Goal: Task Accomplishment & Management: Complete application form

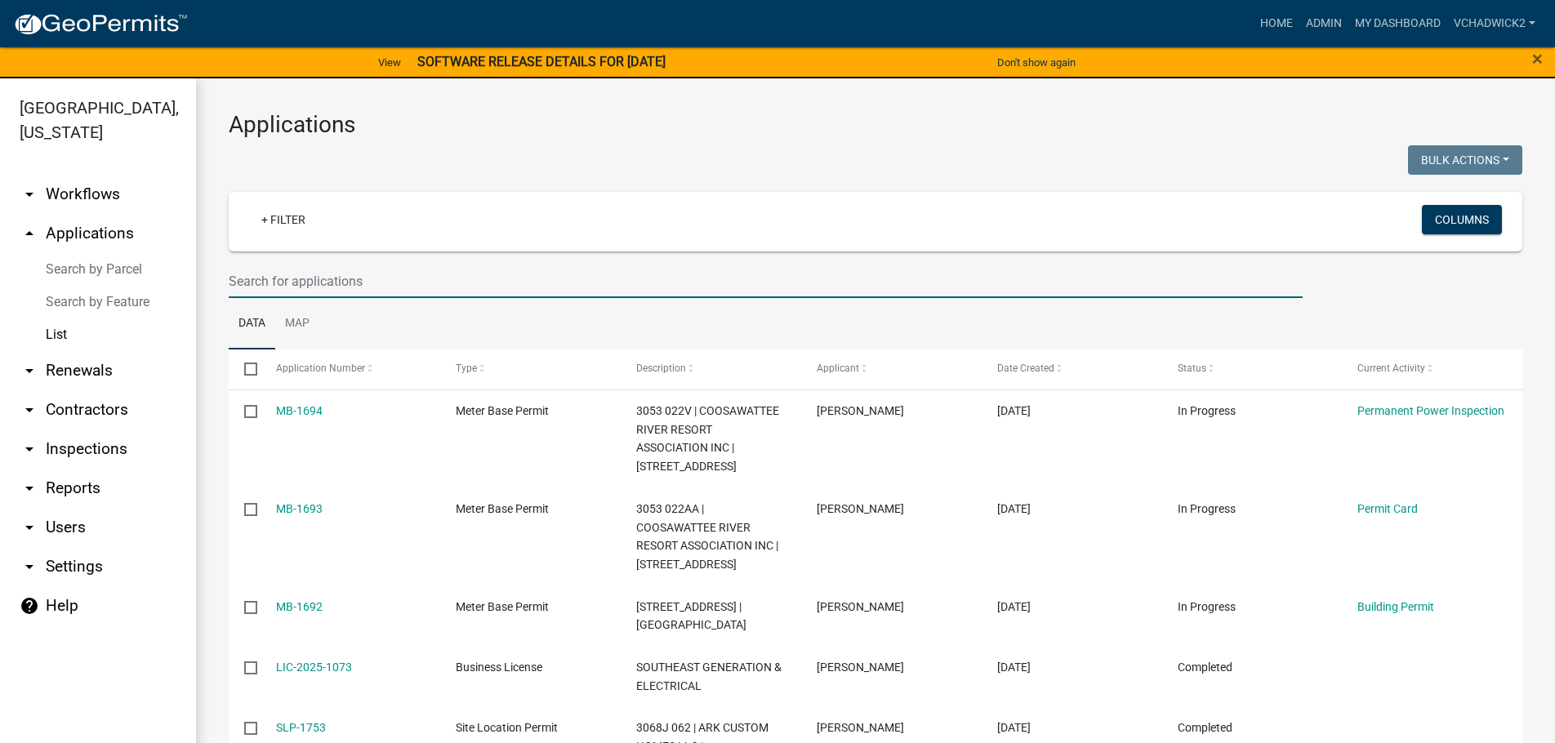
click at [282, 283] on input "text" at bounding box center [766, 281] width 1074 height 33
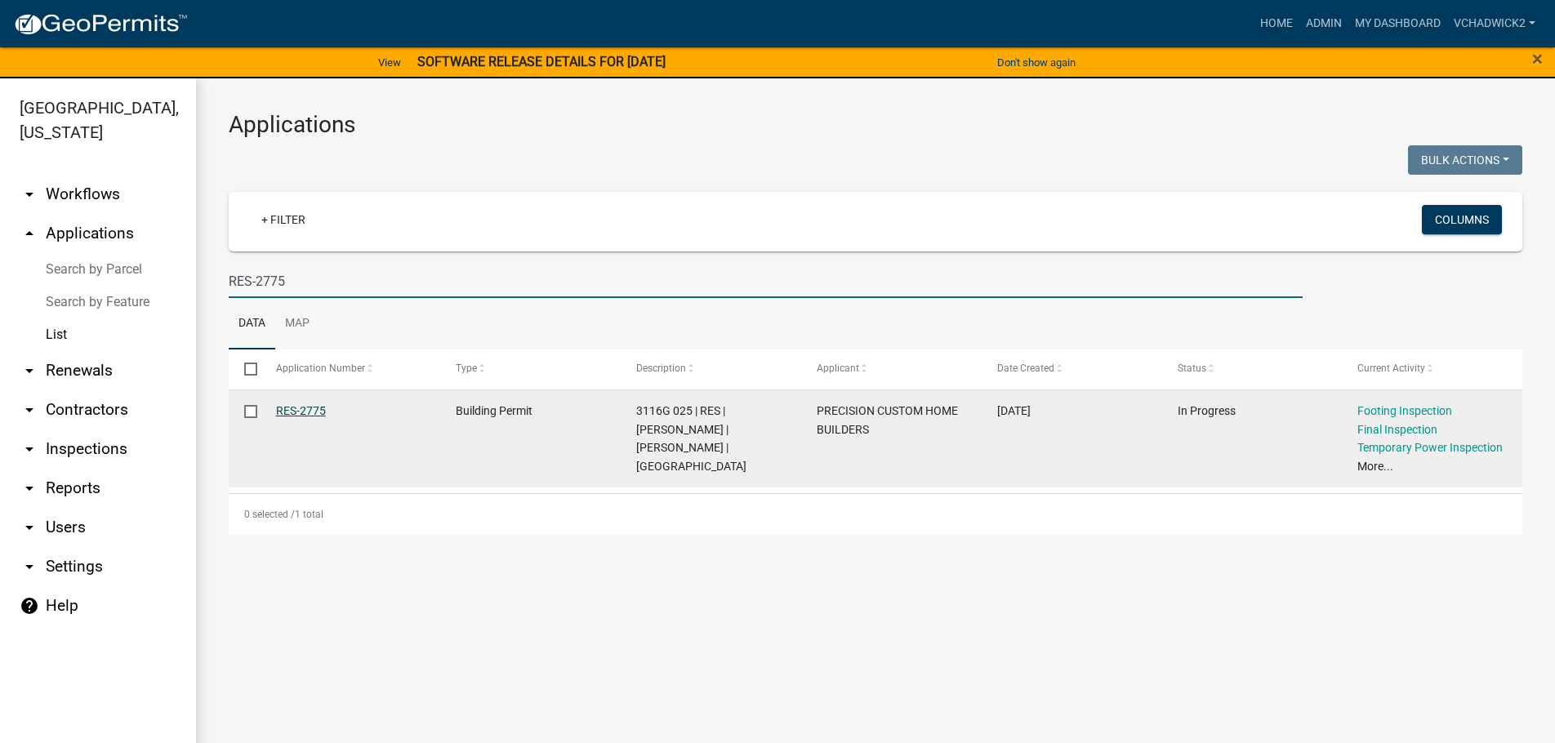
type input "RES-2775"
click at [295, 408] on link "RES-2775" at bounding box center [301, 410] width 50 height 13
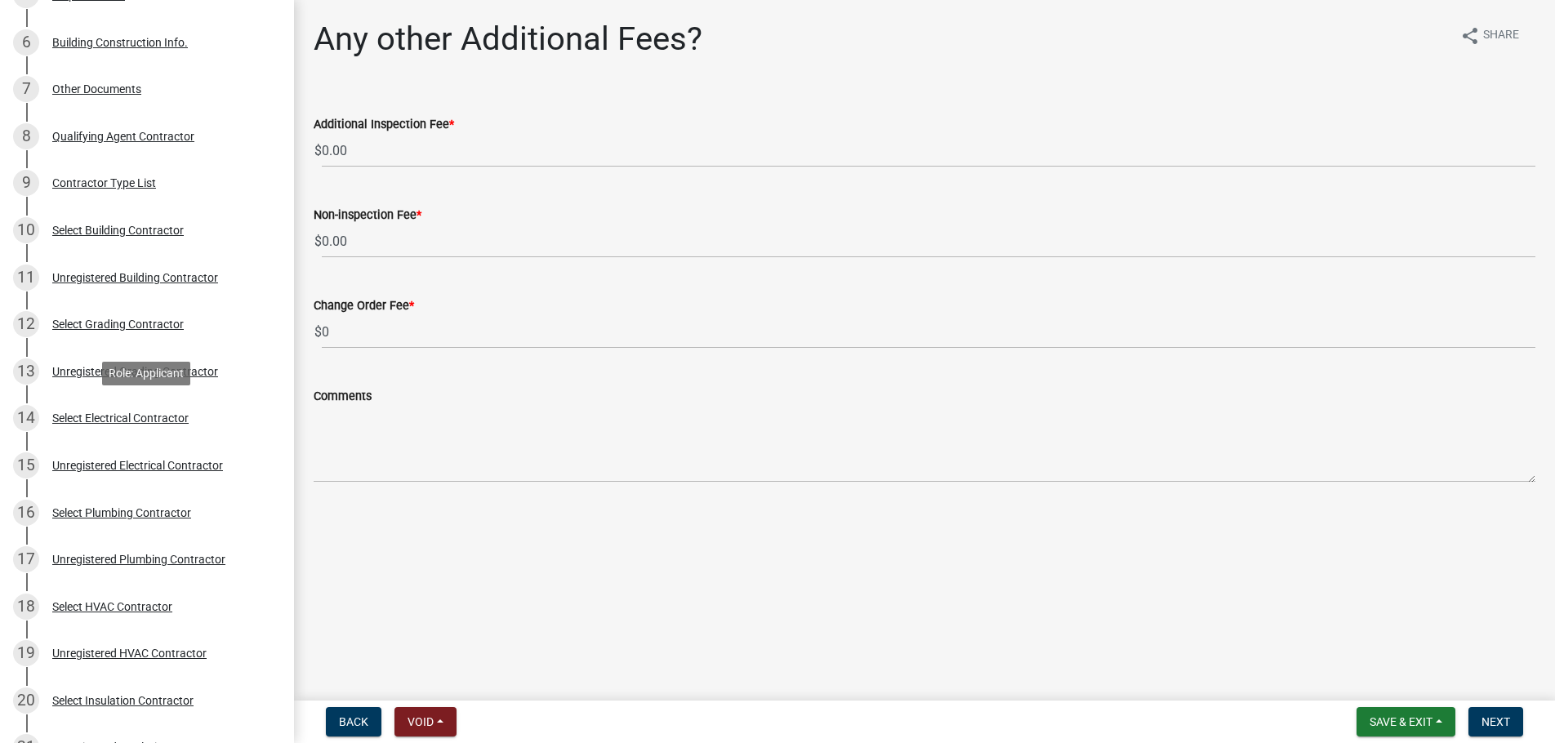
scroll to position [917, 0]
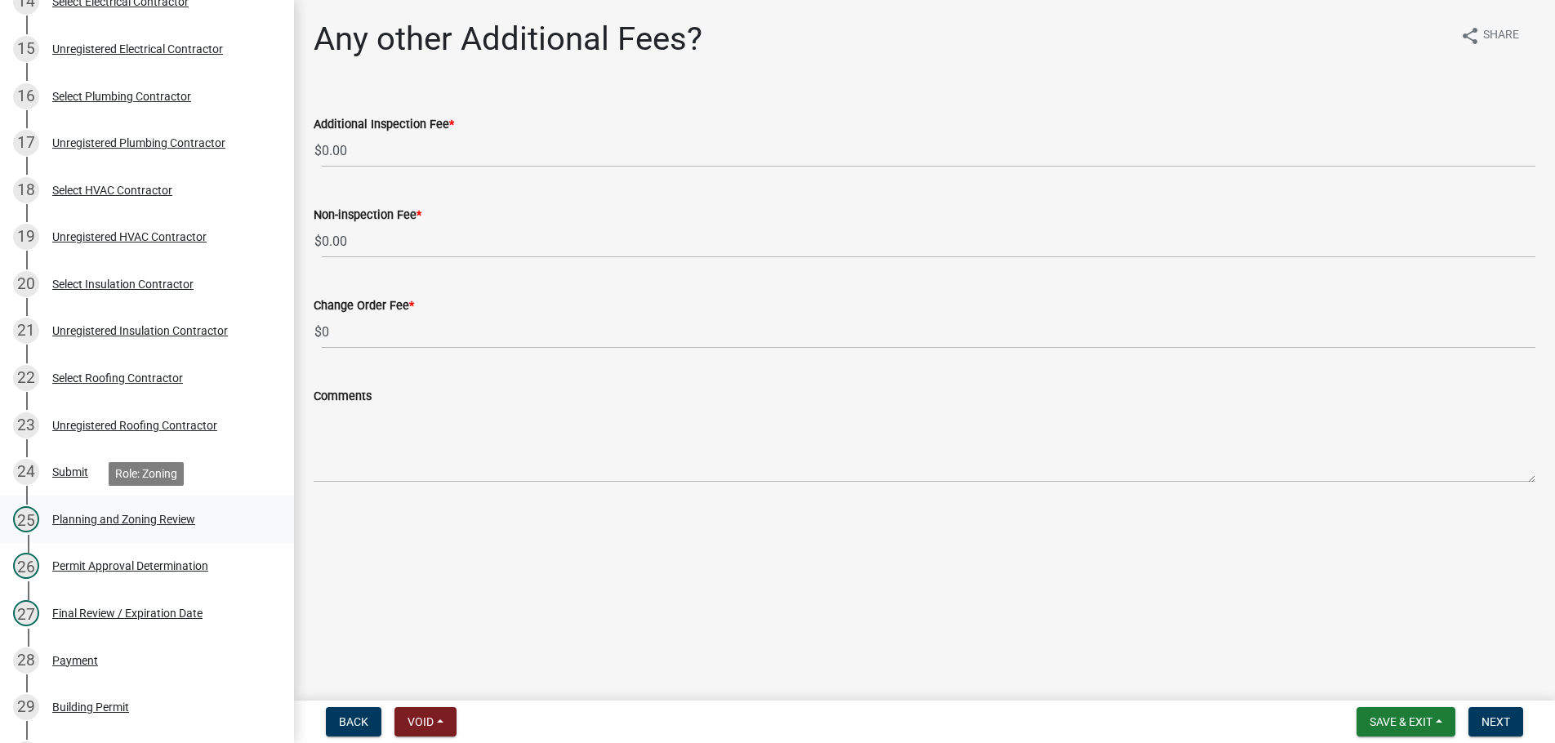
click at [94, 514] on div "Planning and Zoning Review" at bounding box center [123, 519] width 143 height 11
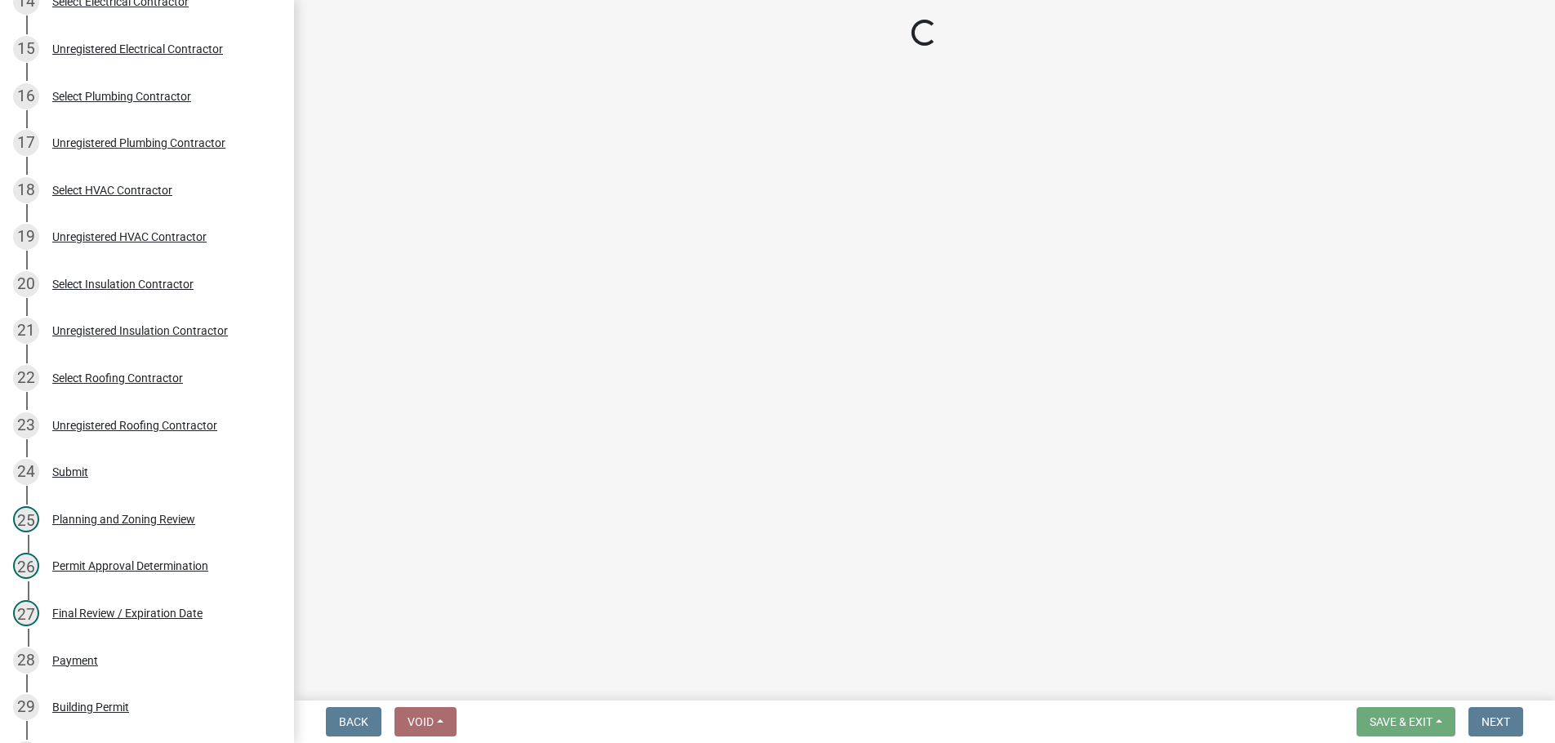
select select "b5c39336-92b9-49ce-a0a5-4e9e9babf743"
select select "5ce200eb-feb1-496b-8127-7891293955f5"
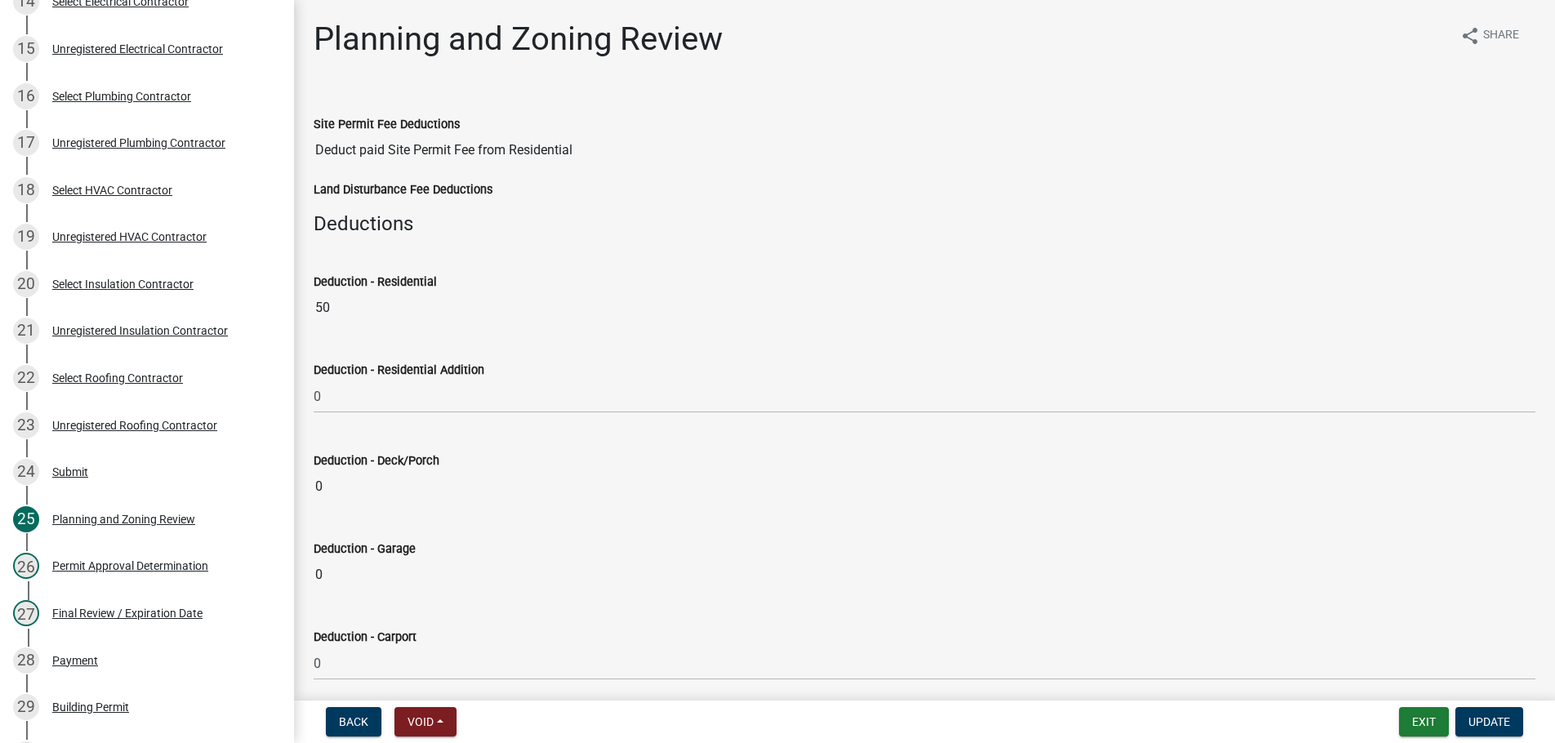
click at [859, 35] on div "Planning and Zoning Review share Share" at bounding box center [925, 46] width 1222 height 52
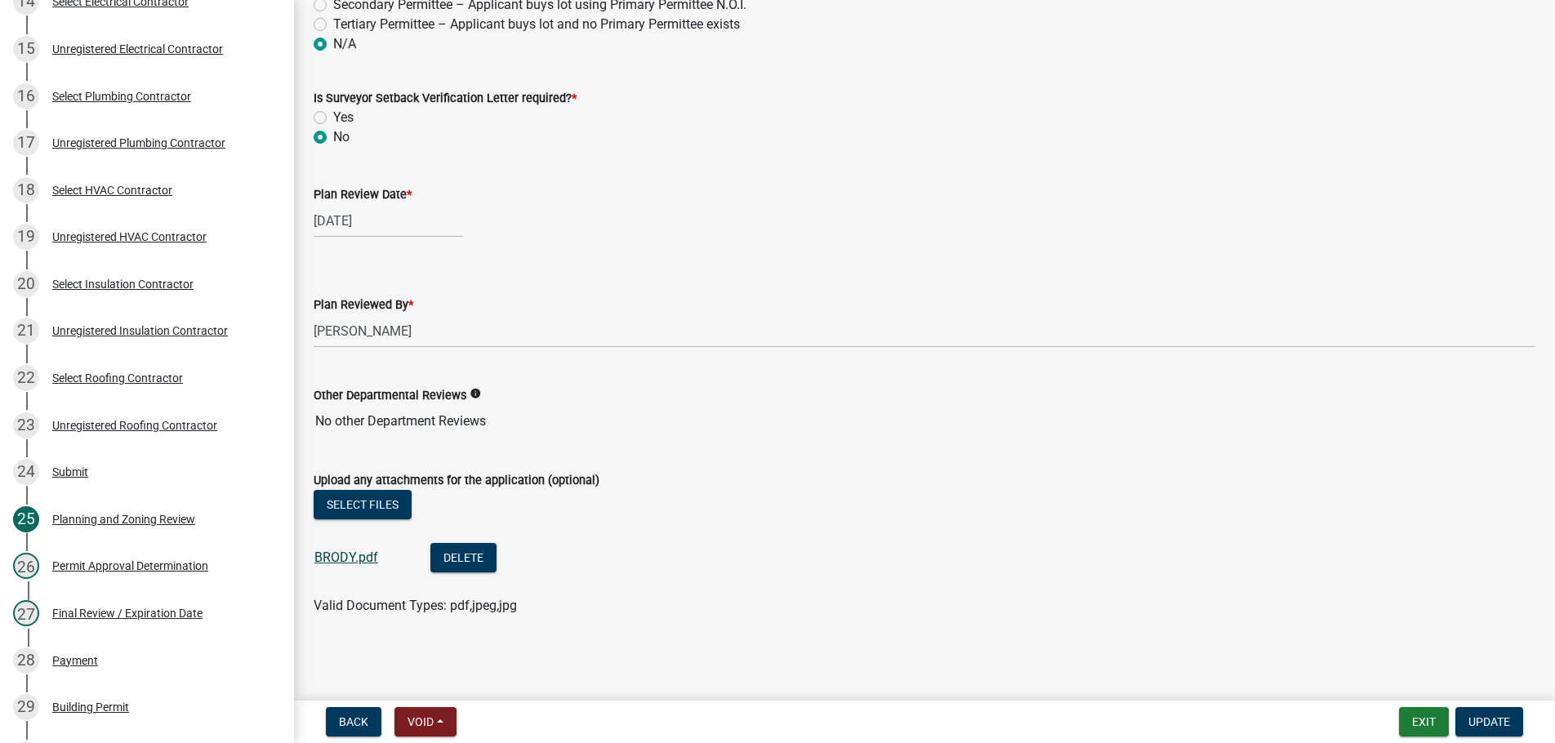
click at [343, 553] on link "BRODY.pdf" at bounding box center [347, 558] width 64 height 16
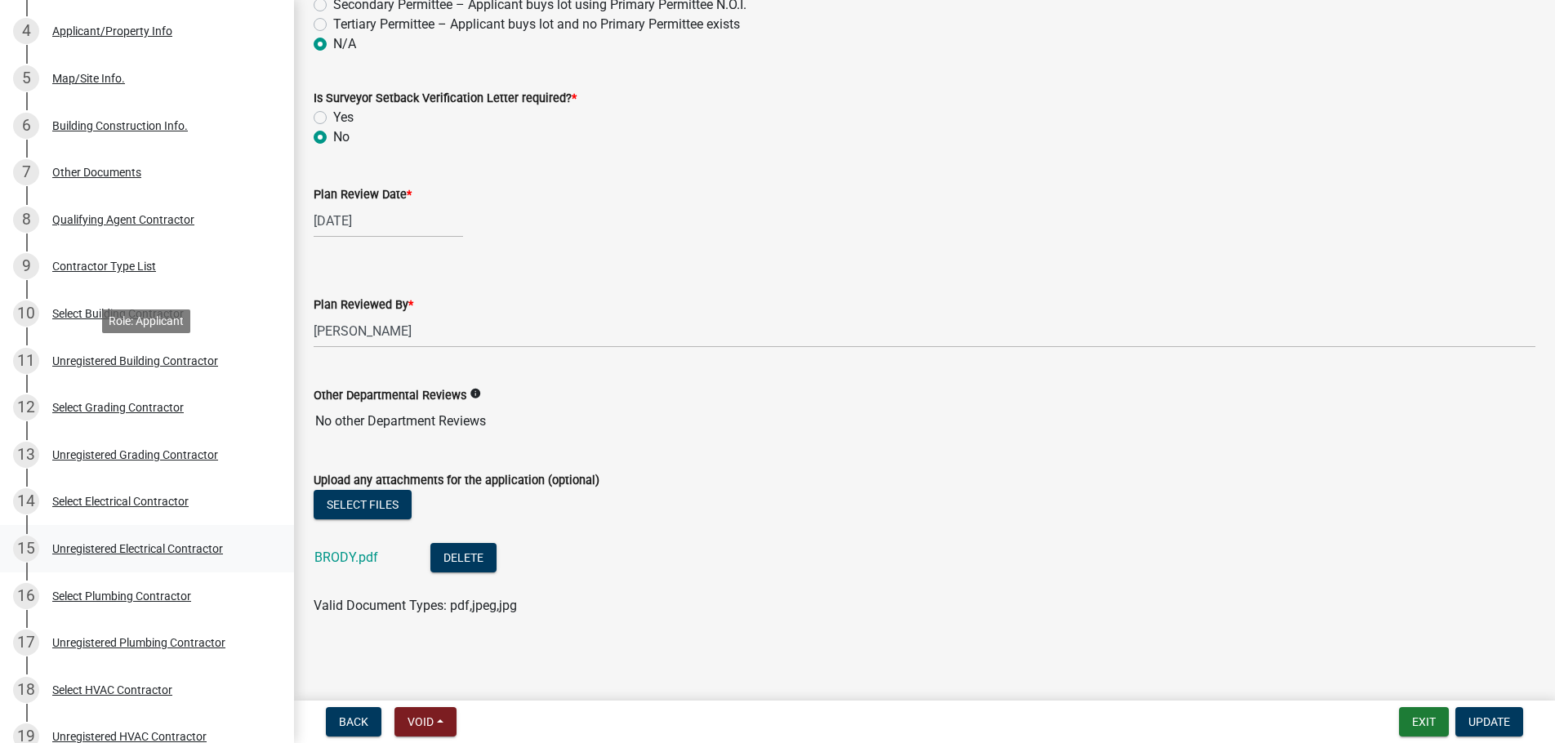
scroll to position [0, 0]
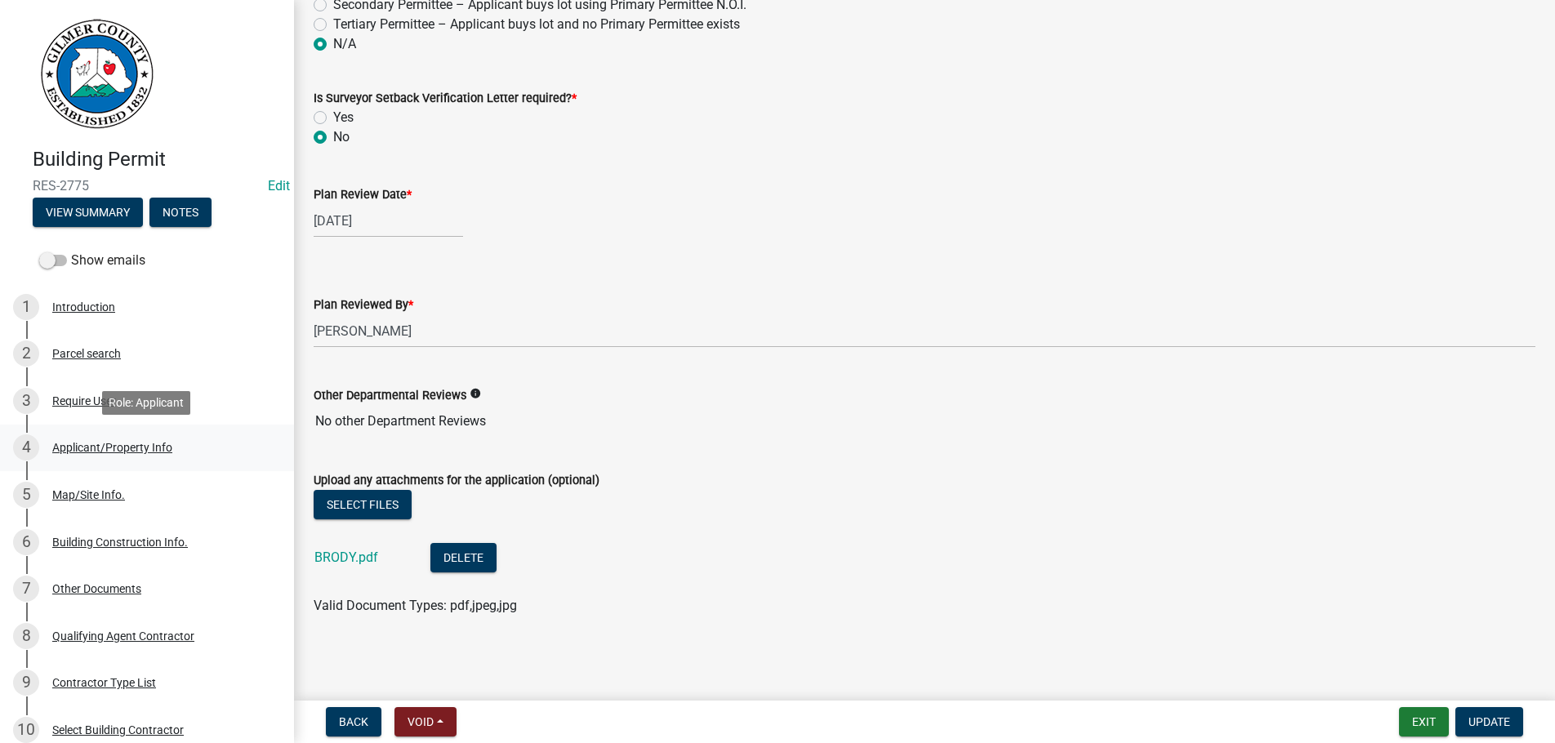
click at [91, 446] on div "Applicant/Property Info" at bounding box center [112, 447] width 120 height 11
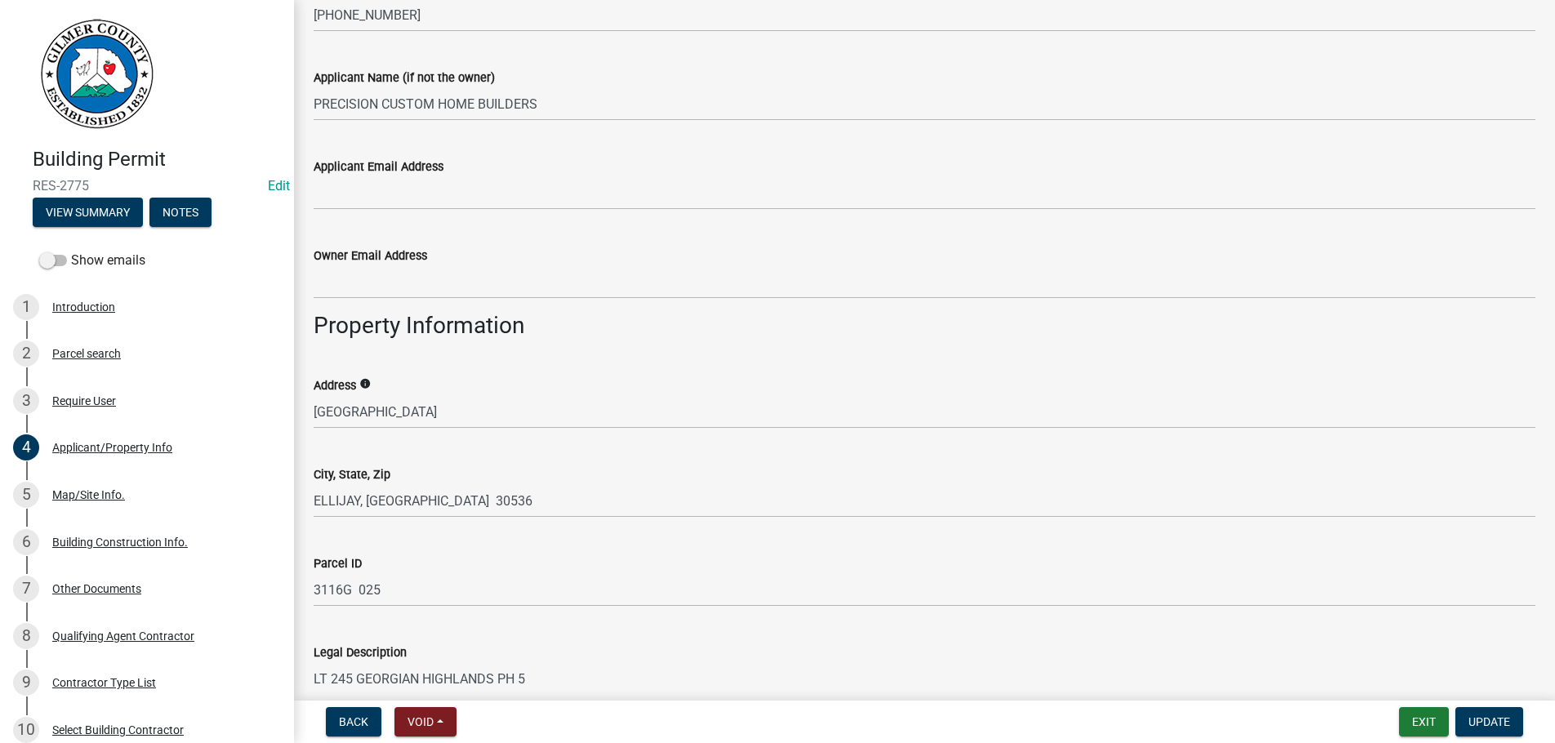
scroll to position [1024, 0]
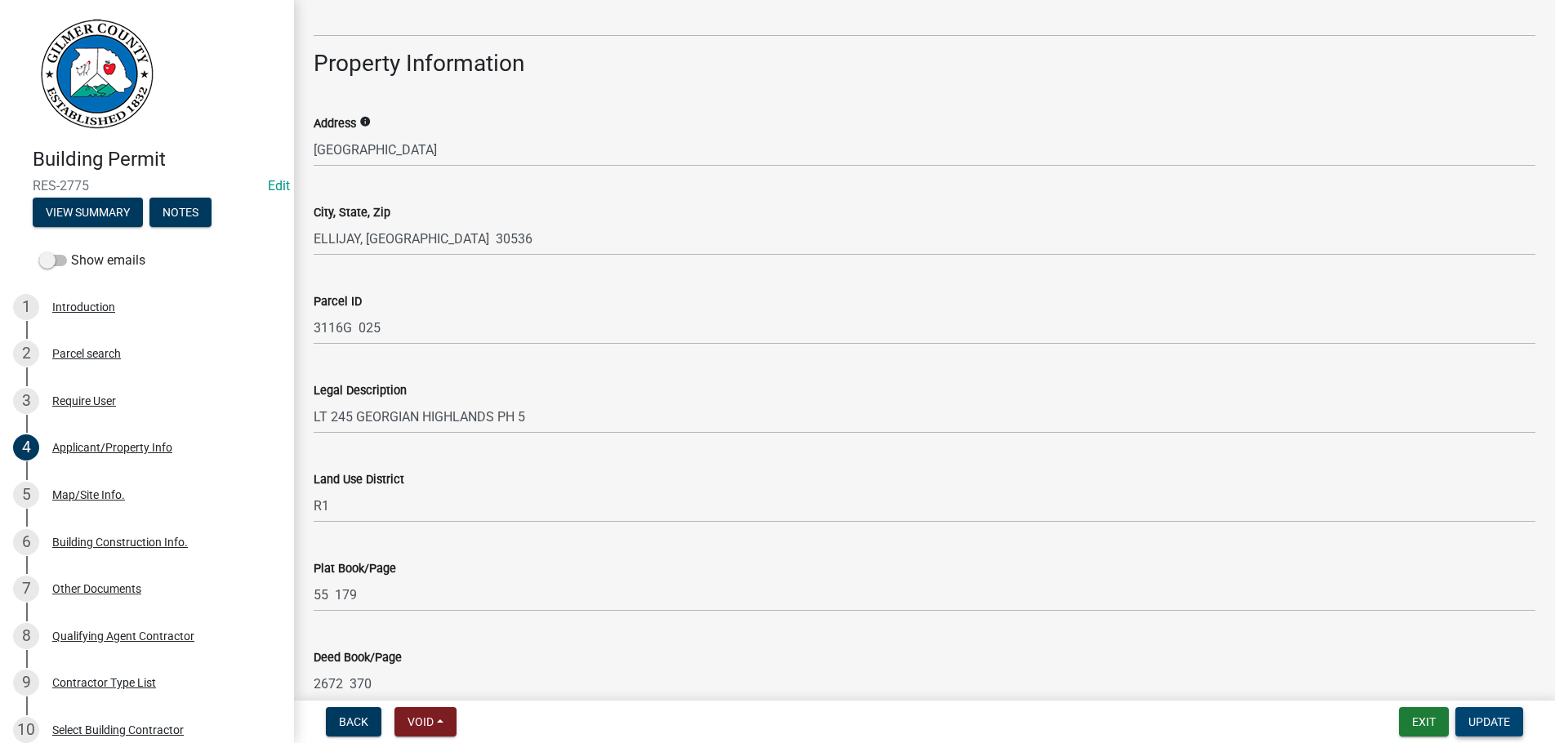
click at [1492, 714] on button "Update" at bounding box center [1490, 721] width 68 height 29
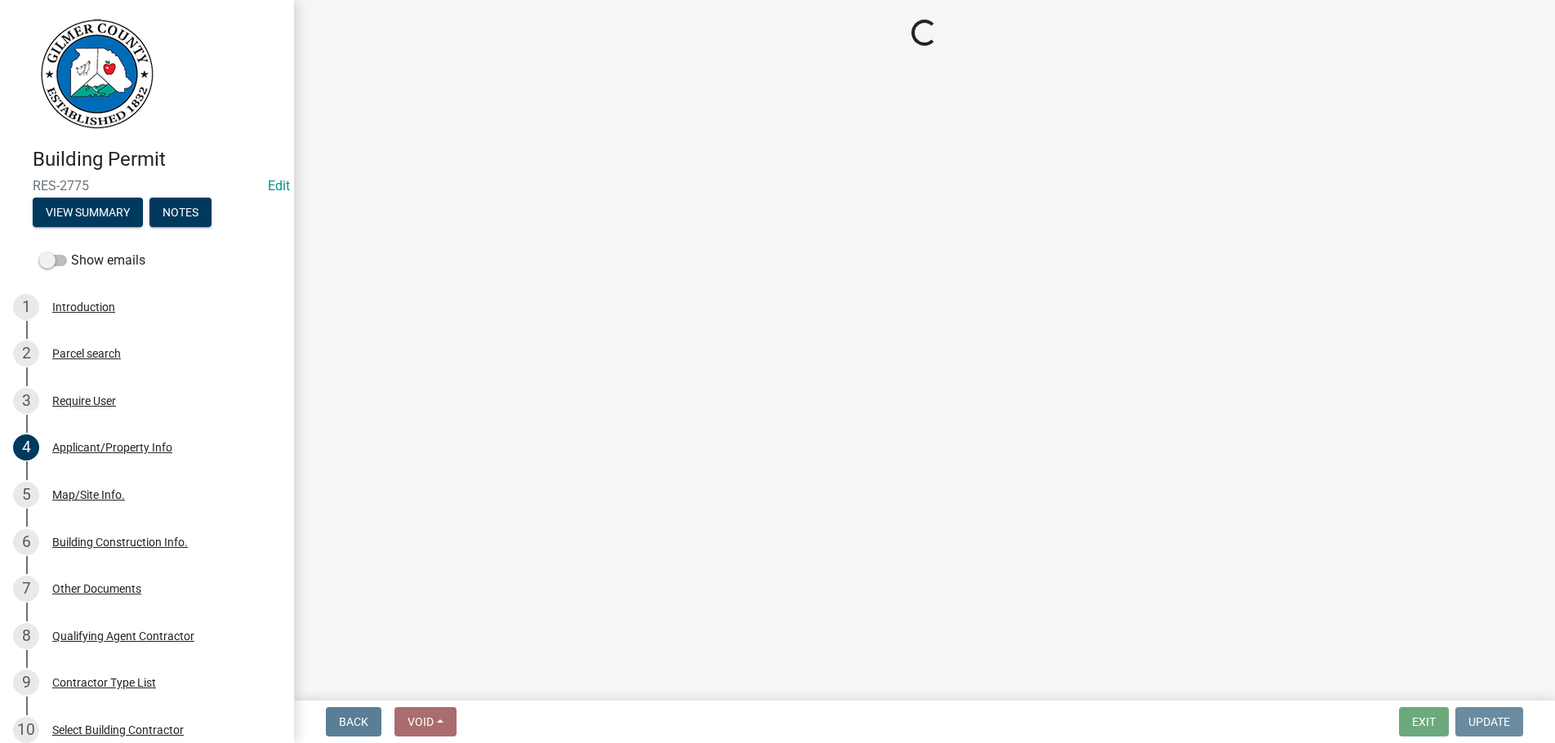
scroll to position [0, 0]
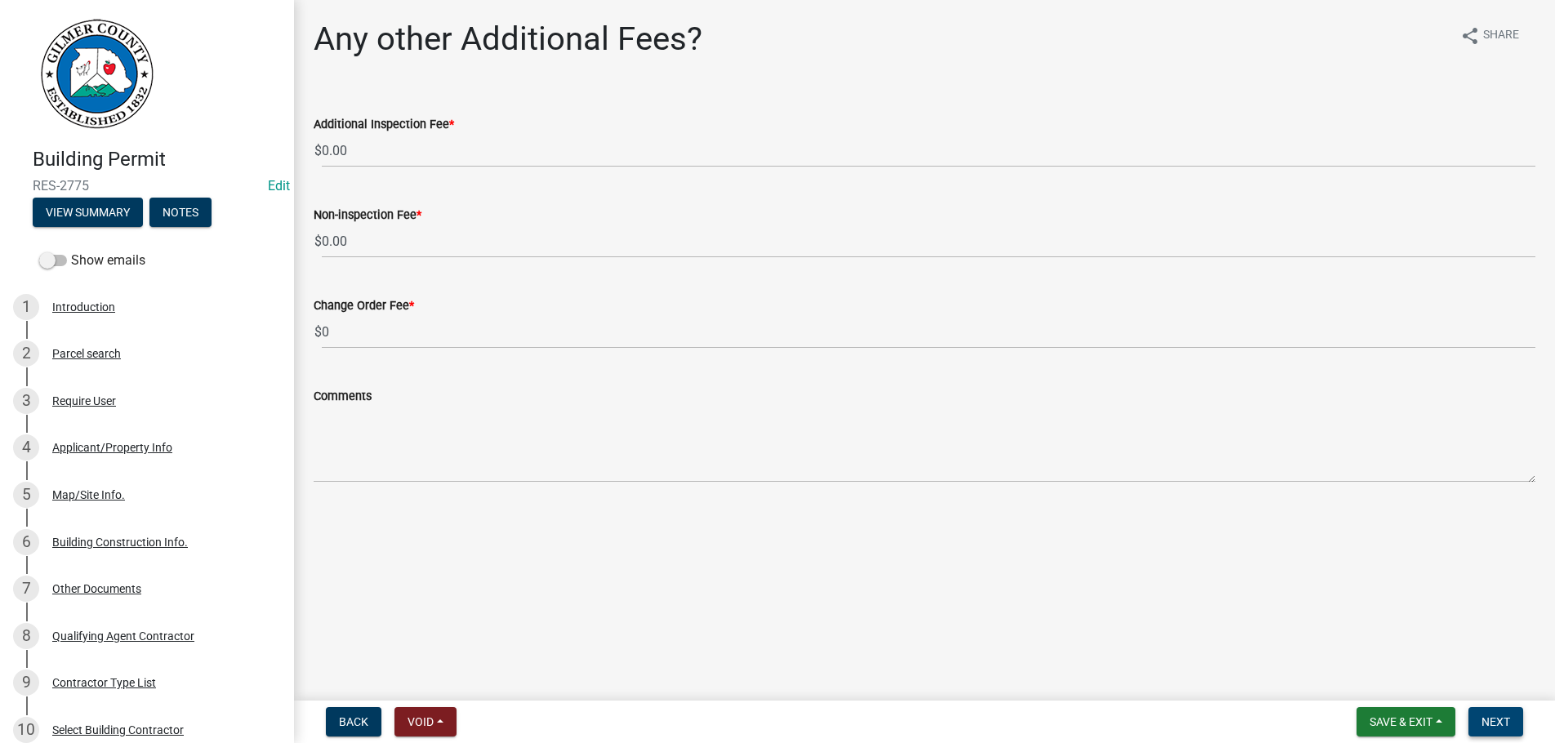
click at [1507, 718] on span "Next" at bounding box center [1496, 722] width 29 height 13
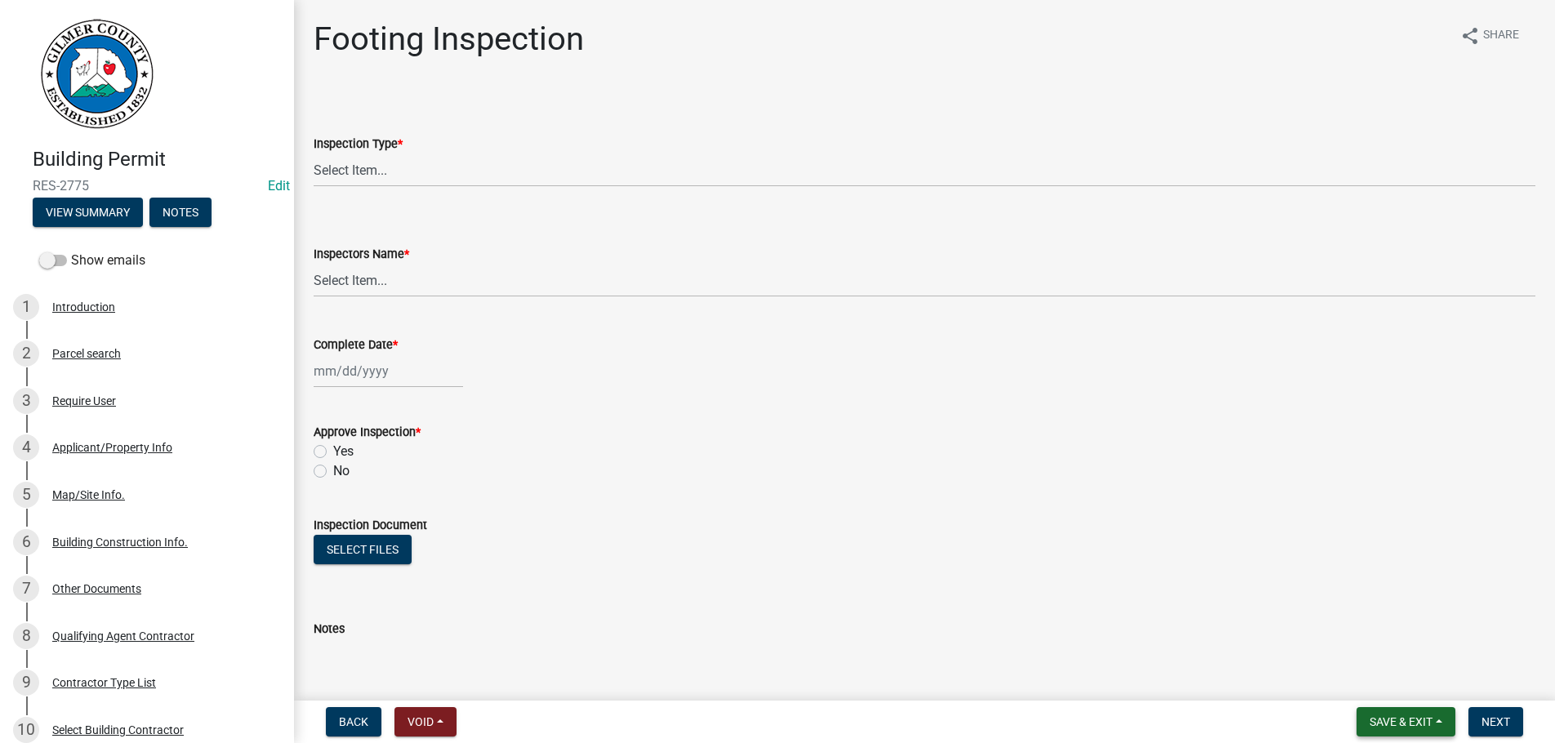
click at [1446, 715] on button "Save & Exit" at bounding box center [1406, 721] width 99 height 29
click at [1422, 682] on button "Save & Exit" at bounding box center [1390, 679] width 131 height 39
